Goal: Information Seeking & Learning: Learn about a topic

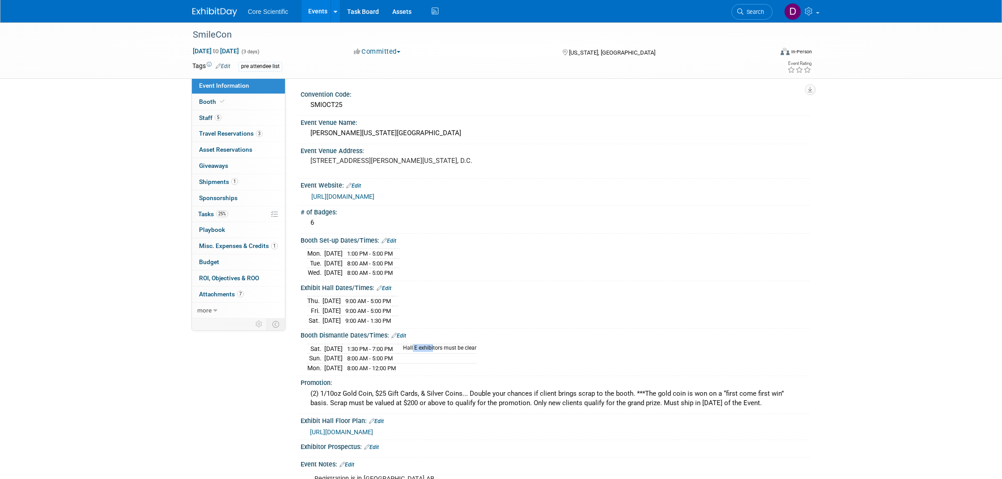
drag, startPoint x: 430, startPoint y: 345, endPoint x: 450, endPoint y: 345, distance: 19.2
click at [450, 345] on td "Hall E exhibitors must be clear" at bounding box center [437, 349] width 79 height 10
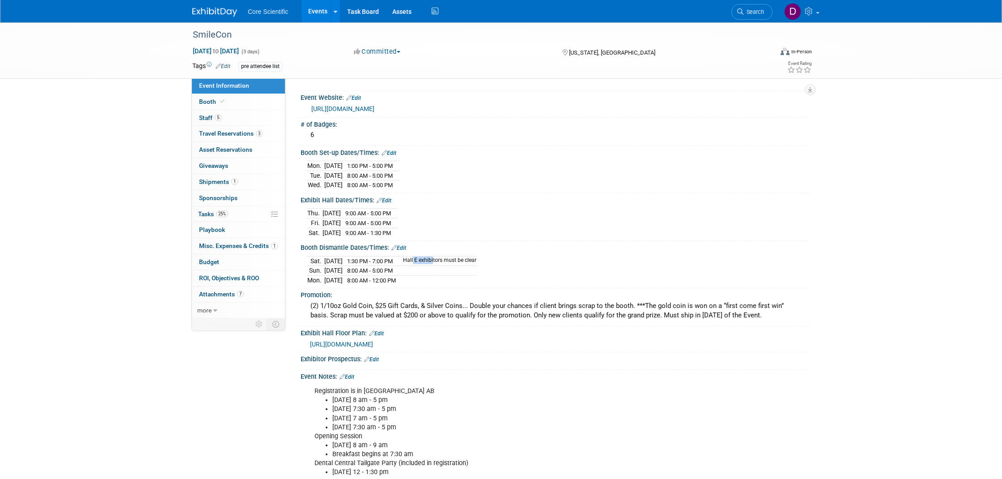
scroll to position [87, 0]
click at [242, 103] on link "Booth" at bounding box center [238, 102] width 93 height 16
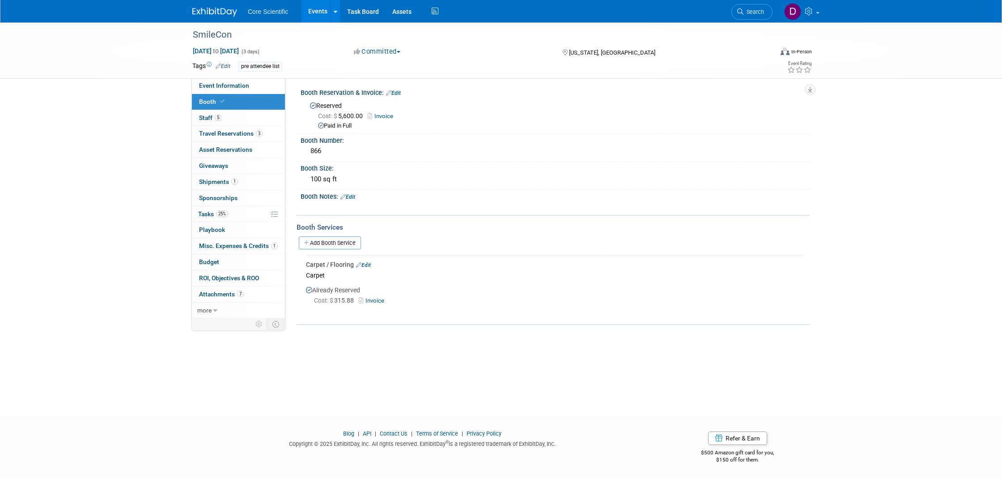
scroll to position [2, 0]
click at [218, 92] on link "Event Information" at bounding box center [238, 86] width 93 height 16
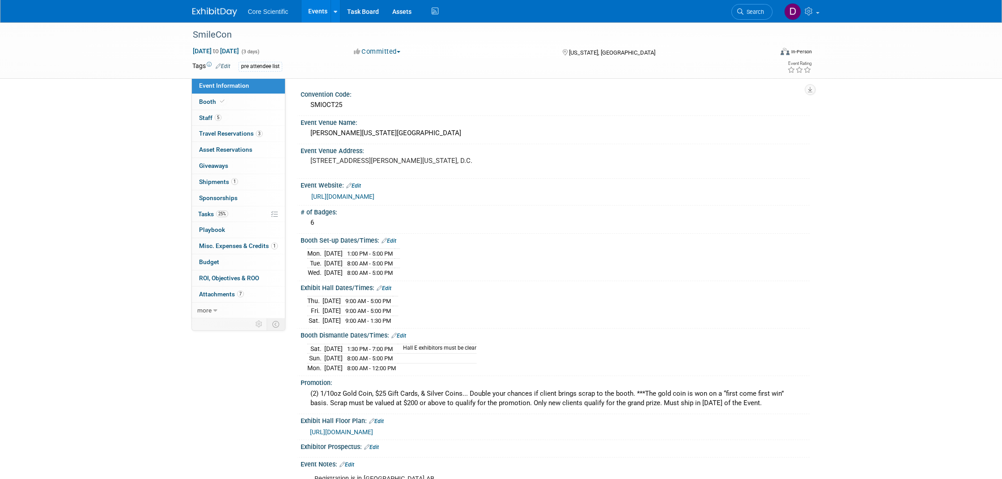
scroll to position [0, 0]
click at [354, 195] on link "[URL][DOMAIN_NAME]" at bounding box center [342, 196] width 63 height 7
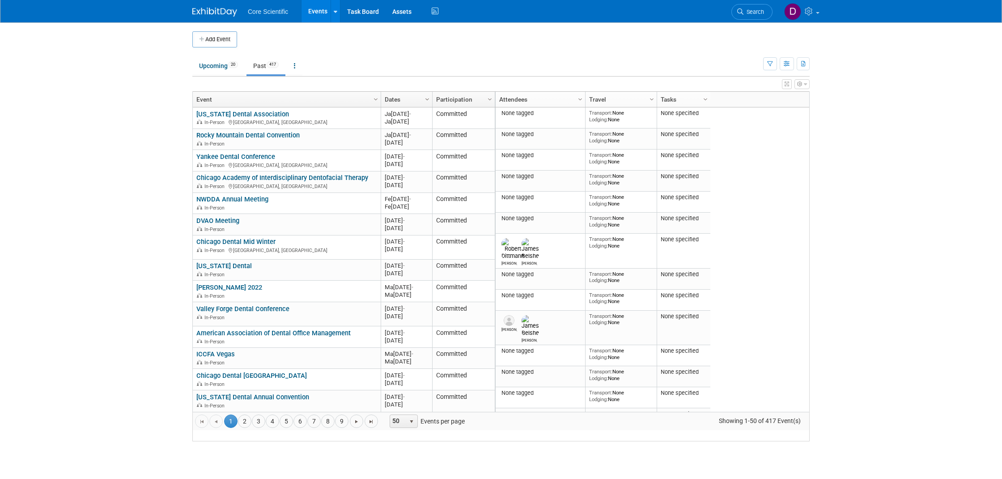
click at [426, 98] on span "Column Settings" at bounding box center [427, 99] width 7 height 7
click at [459, 122] on span "Sort Descending" at bounding box center [459, 126] width 72 height 14
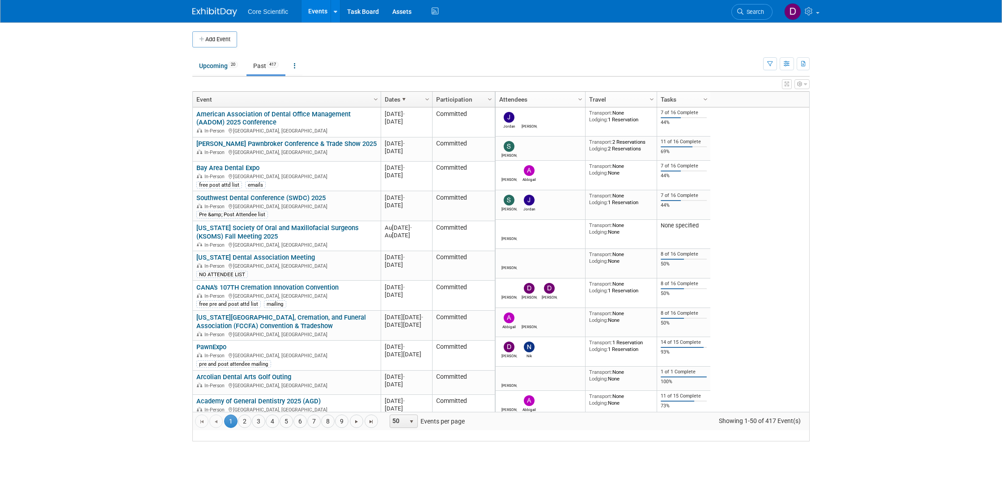
click at [246, 148] on link "[PERSON_NAME] Pawnbroker Conference & Trade Show 2025" at bounding box center [286, 144] width 180 height 8
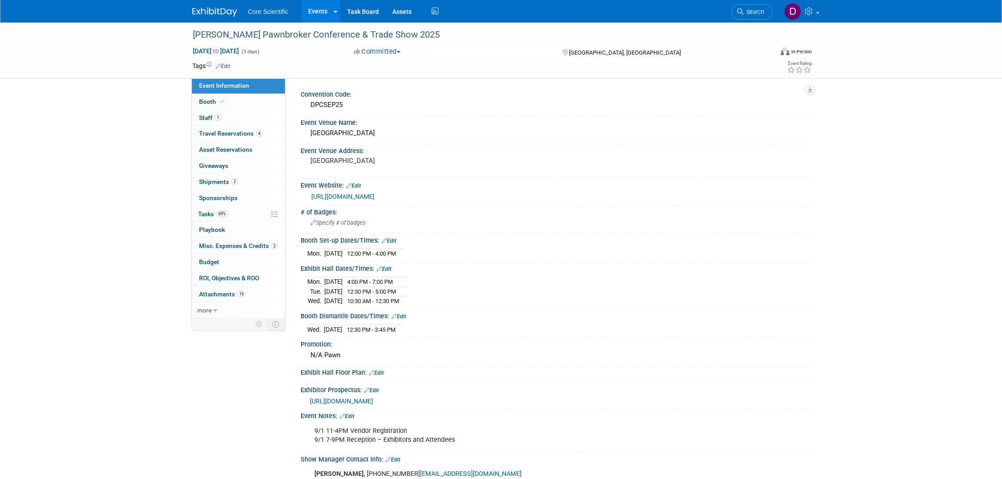
click at [371, 397] on span "[URL][DOMAIN_NAME]" at bounding box center [341, 400] width 63 height 7
click at [364, 397] on span "[URL][DOMAIN_NAME]" at bounding box center [341, 400] width 63 height 7
